Goal: Navigation & Orientation: Find specific page/section

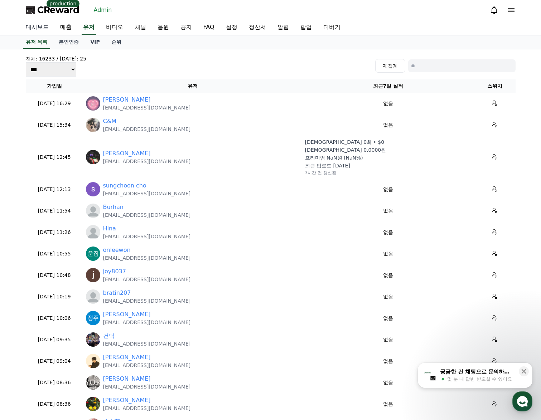
click at [28, 29] on link "대시보드" at bounding box center [37, 27] width 34 height 15
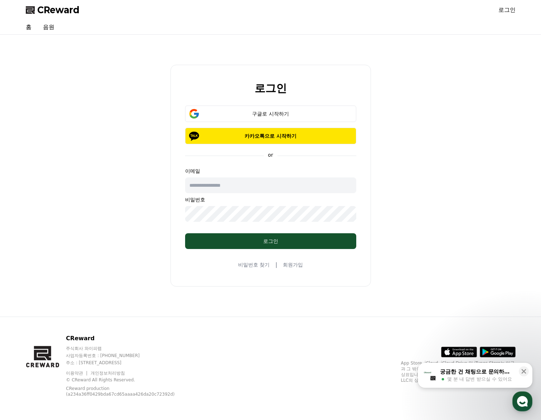
click at [266, 124] on div "구글로 시작하기 카카오톡으로 시작하기" at bounding box center [270, 125] width 171 height 39
click at [264, 118] on button "구글로 시작하기" at bounding box center [270, 114] width 171 height 16
